Goal: Task Accomplishment & Management: Manage account settings

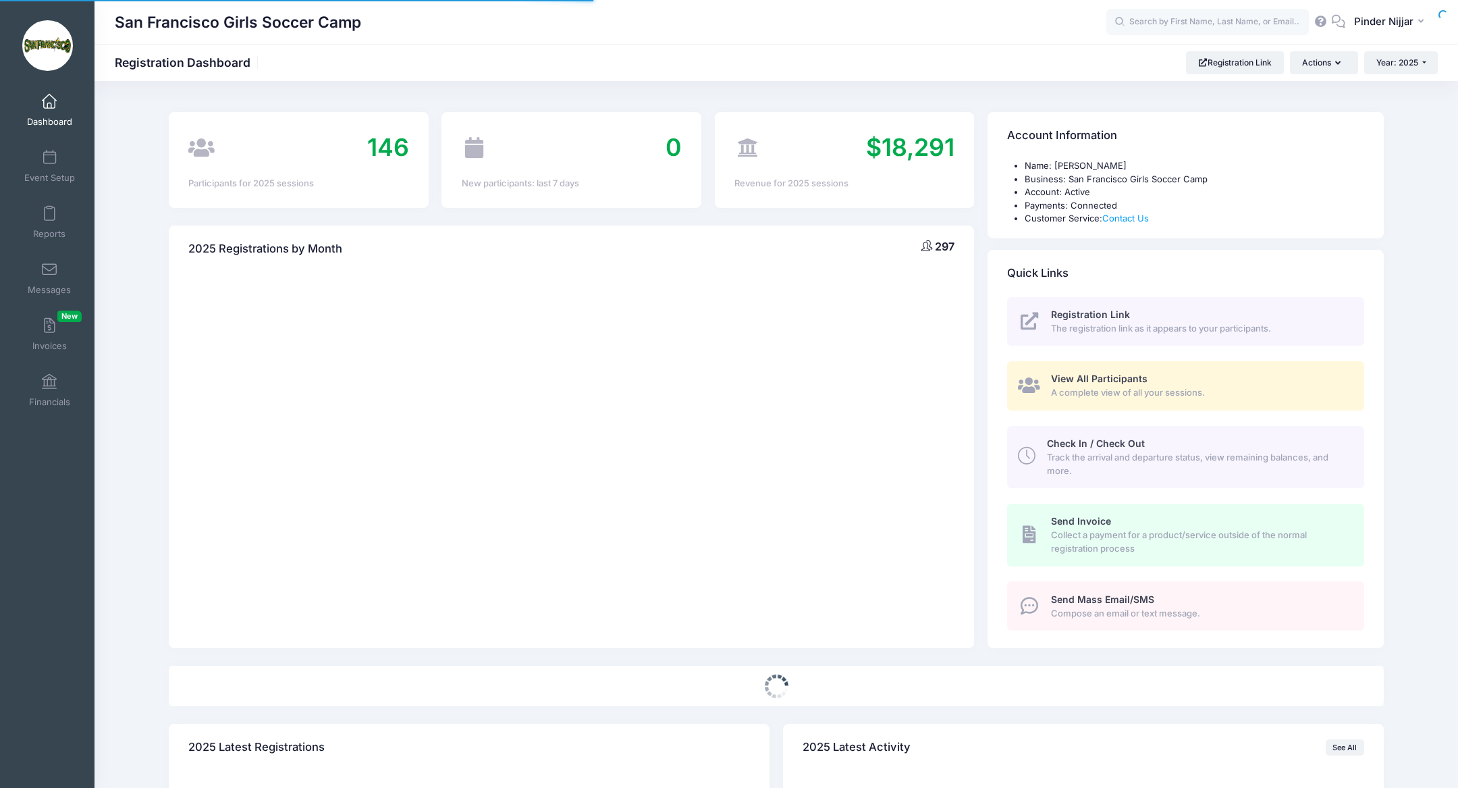
select select
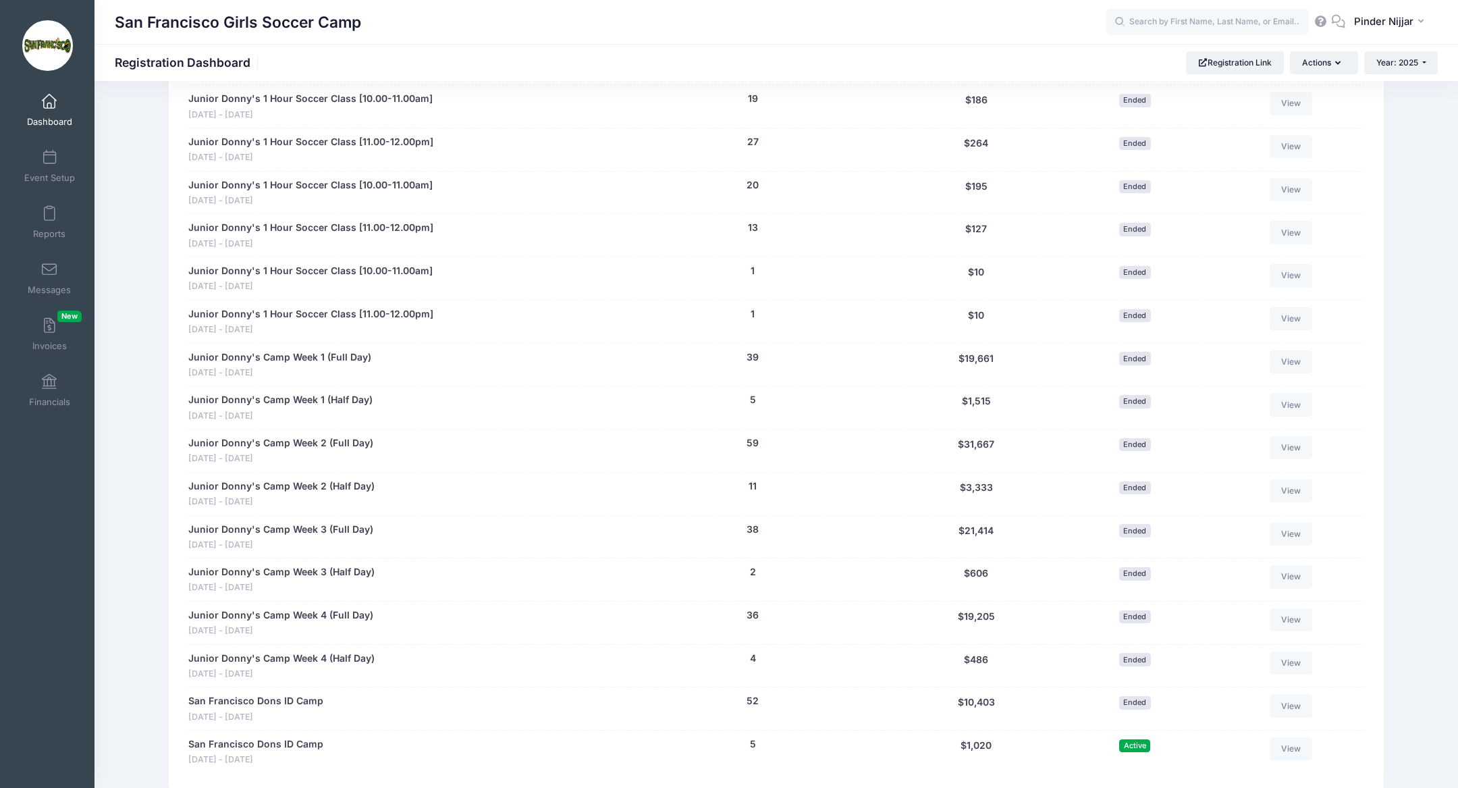
scroll to position [1088, 0]
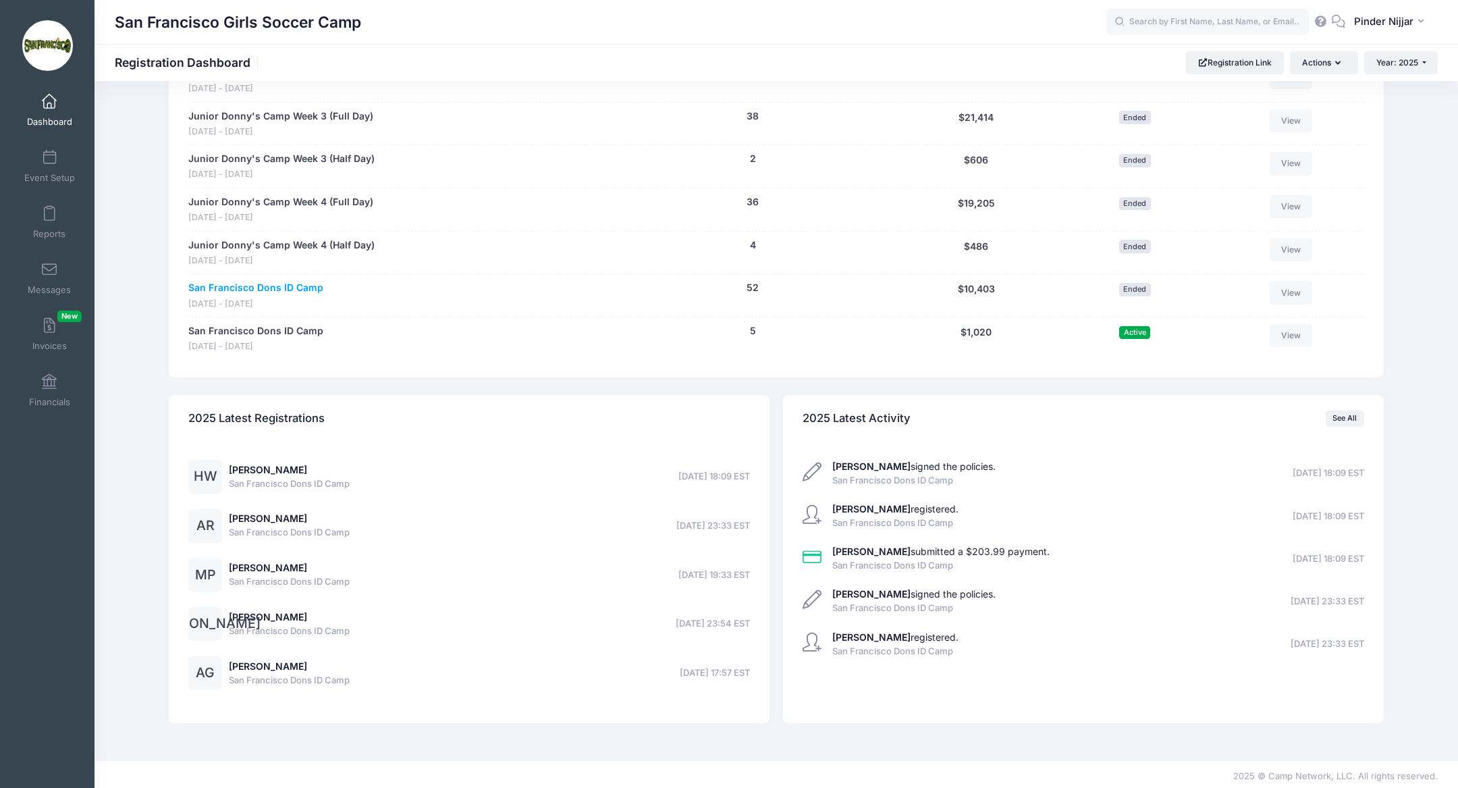
click at [290, 281] on link "San Francisco Dons ID Camp" at bounding box center [255, 288] width 135 height 14
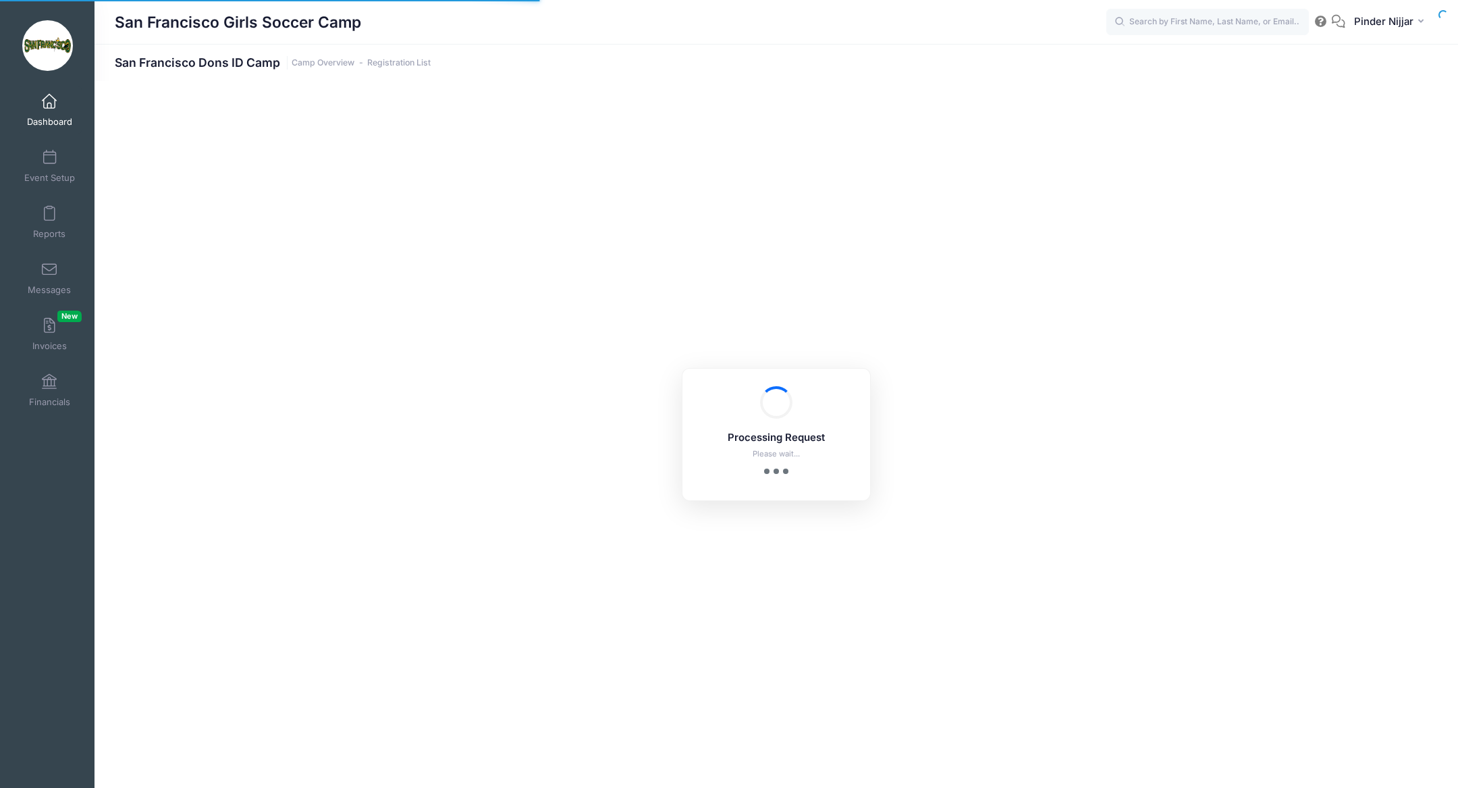
select select "10"
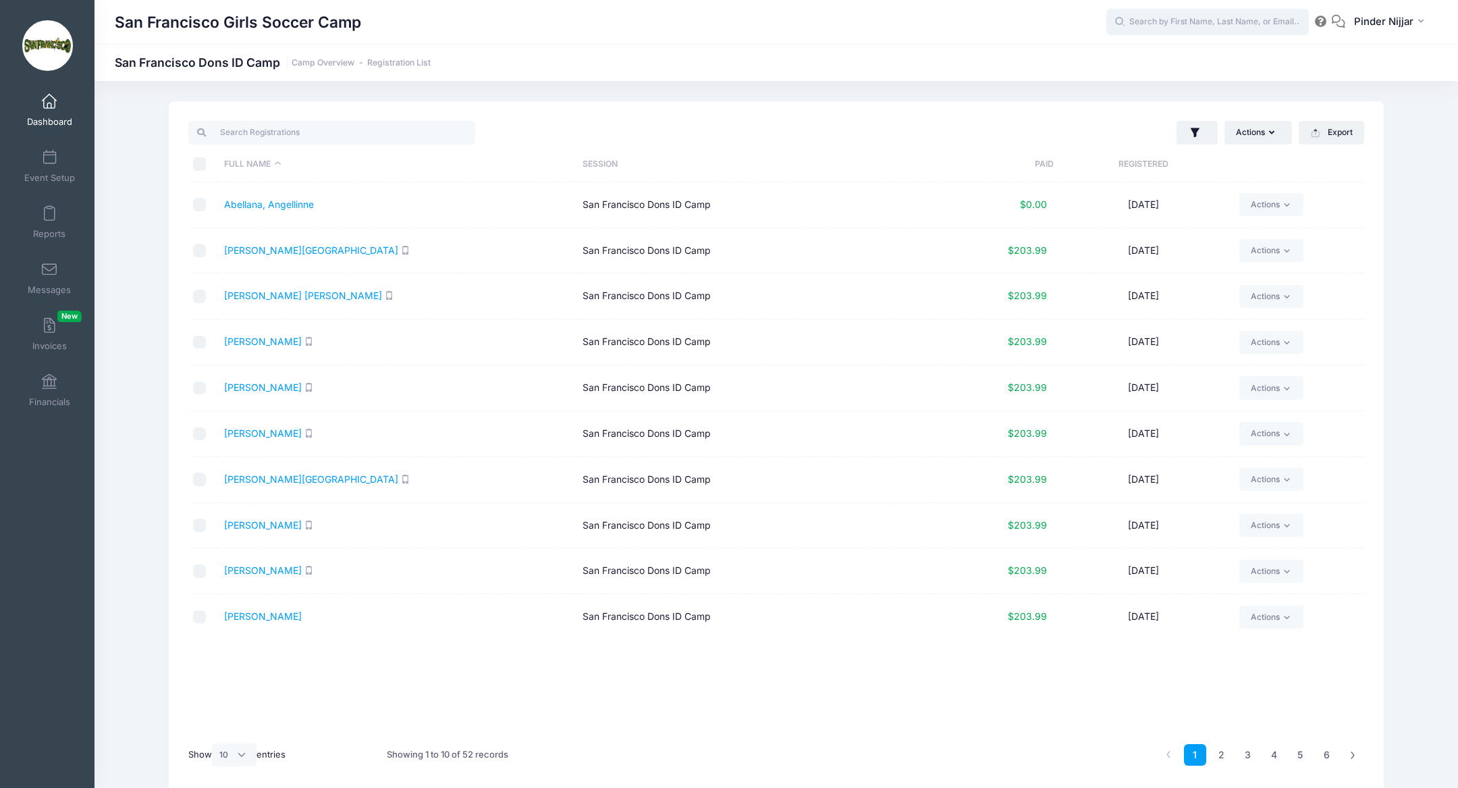
click at [1194, 21] on input "text" at bounding box center [1207, 22] width 202 height 27
click at [1160, 79] on div "Zoë Haynes San Francisco Dons ID Camp on Aug-02, 2025 Jul-24, 2025" at bounding box center [1233, 72] width 223 height 43
type input "Zoë Haynes (San Francisco Dons ID Camp, Aug-02, 2025)"
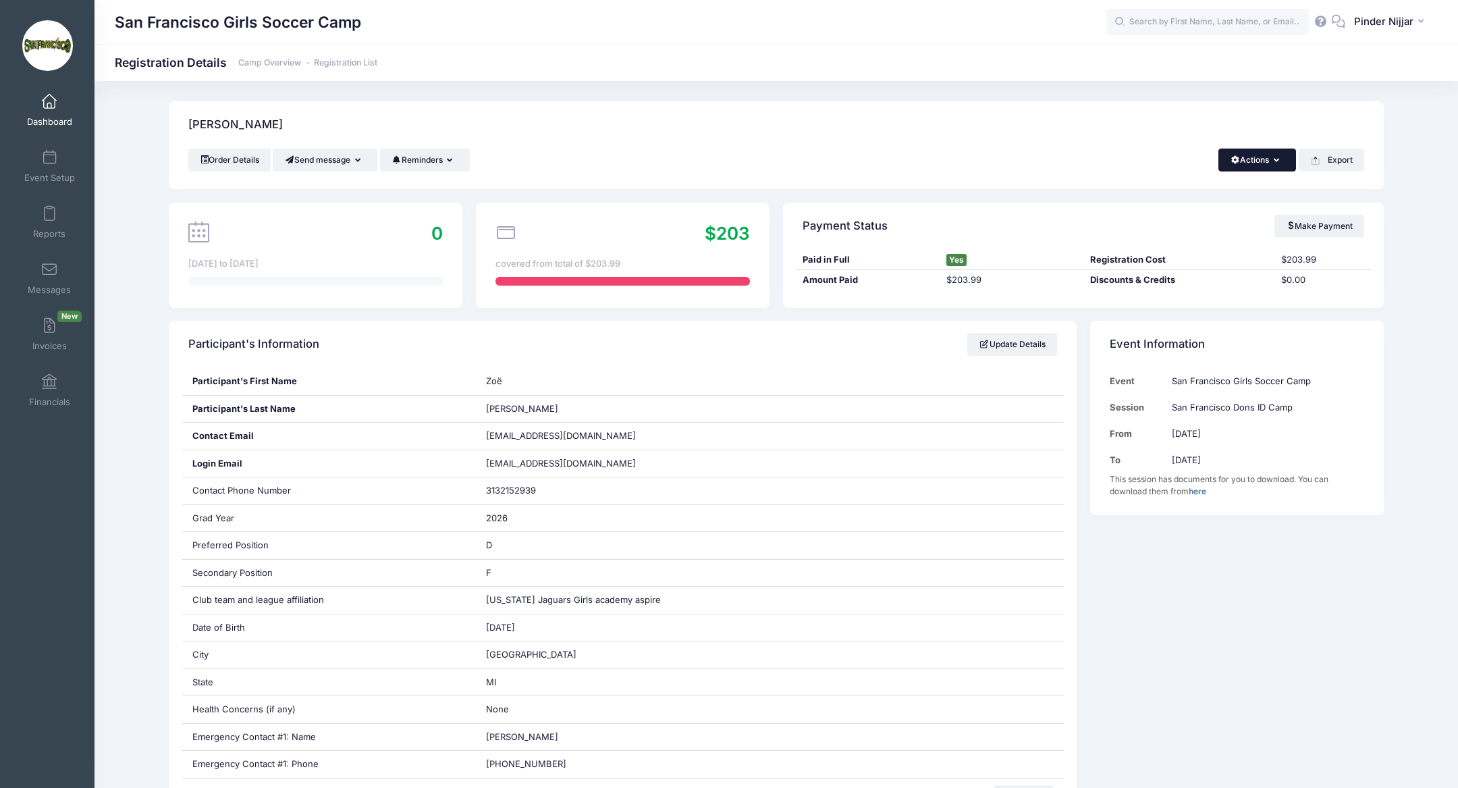
click at [1234, 158] on span "button" at bounding box center [1235, 160] width 10 height 8
click at [1187, 248] on link "Change Session or Program" at bounding box center [1212, 252] width 156 height 40
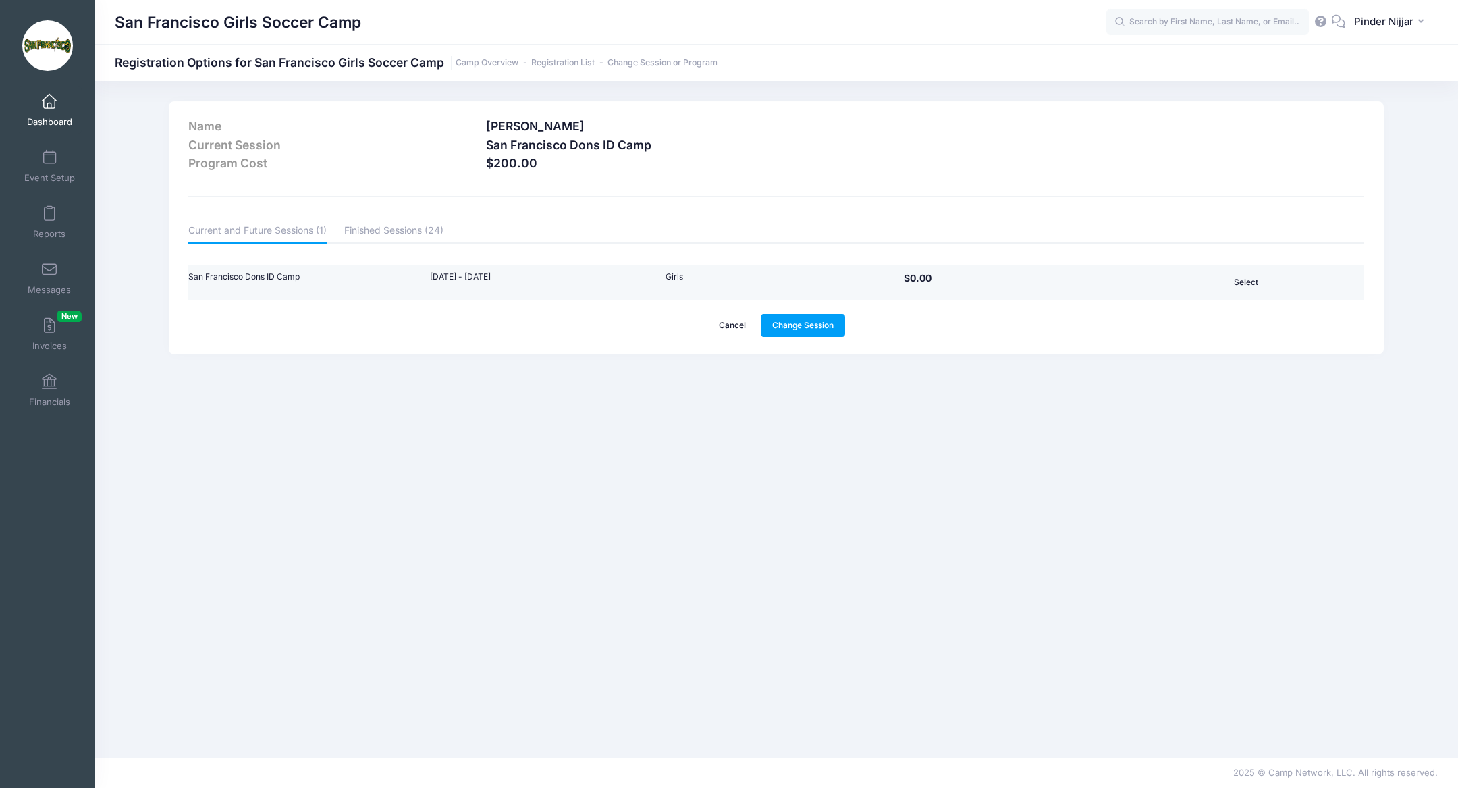
click at [241, 276] on td "San Francisco Dons ID Camp" at bounding box center [305, 283] width 235 height 36
click at [1242, 279] on button "Select" at bounding box center [1246, 282] width 148 height 23
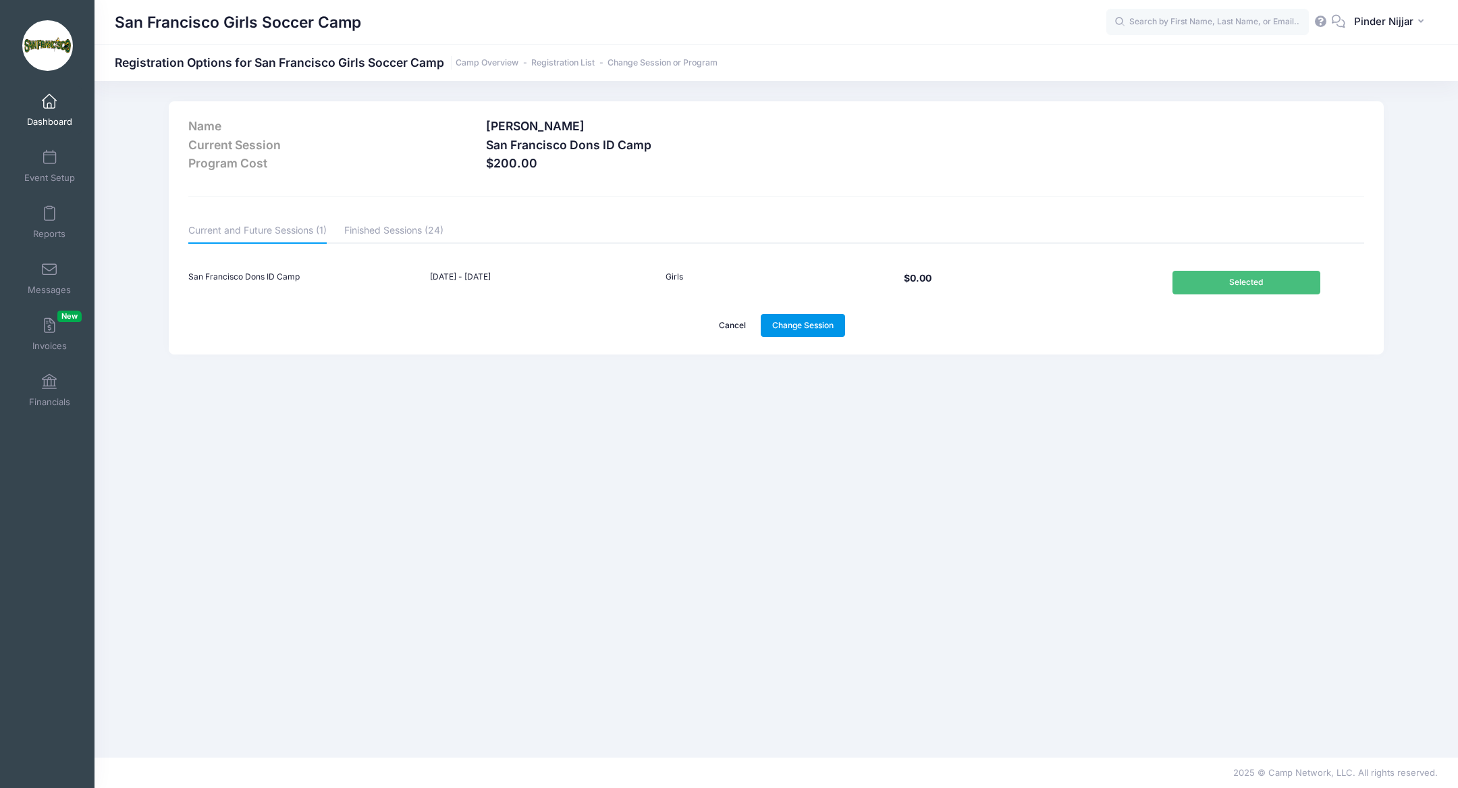
click at [789, 328] on link "Change Session" at bounding box center [803, 325] width 85 height 23
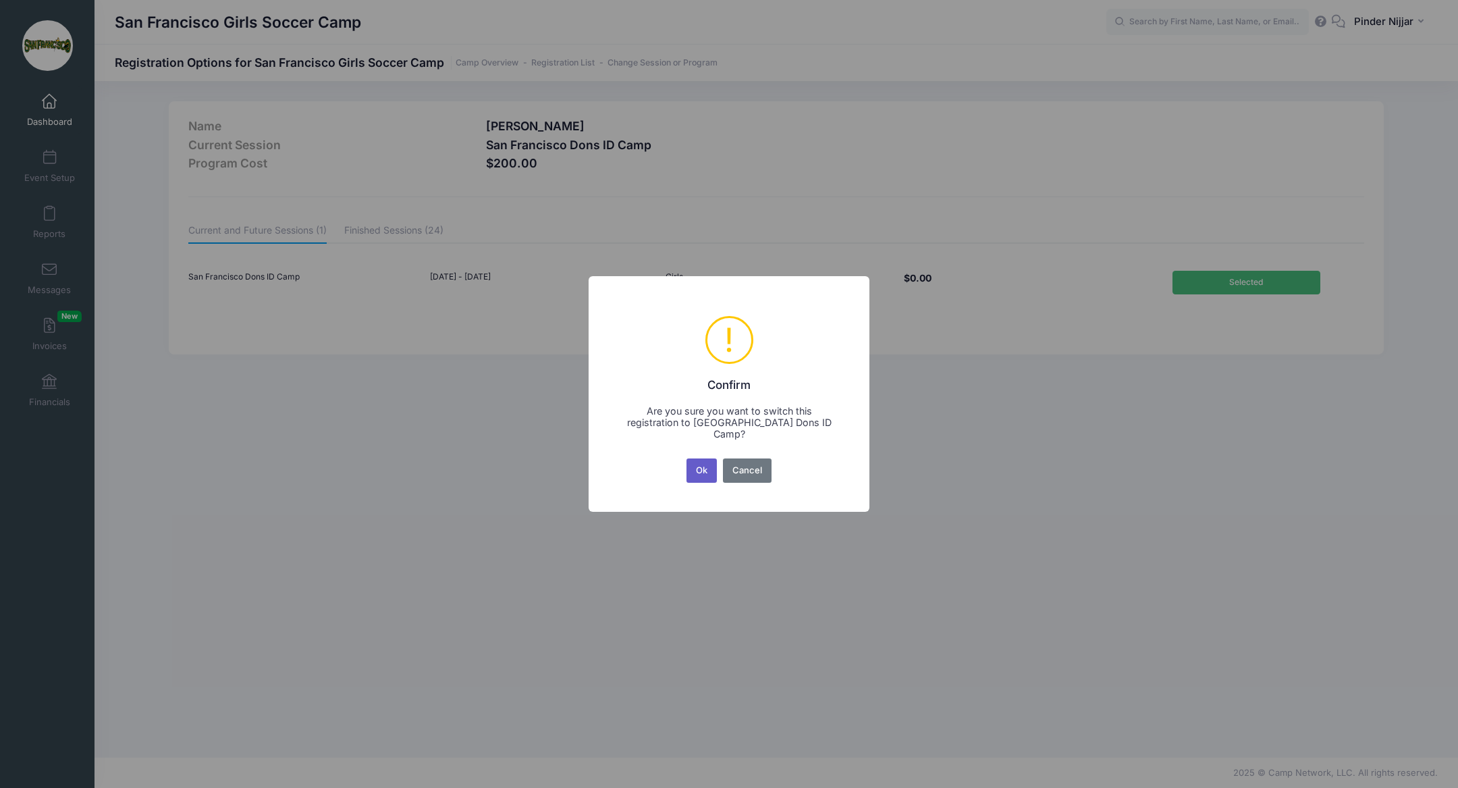
click at [699, 469] on button "Ok" at bounding box center [701, 470] width 31 height 24
